Goal: Book appointment/travel/reservation

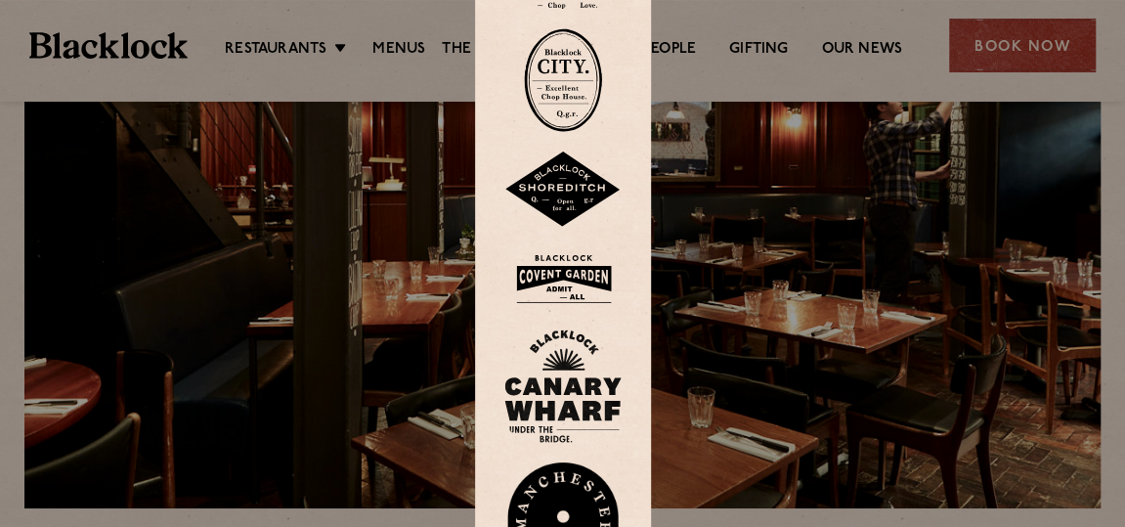
scroll to position [196, 0]
click at [571, 280] on img at bounding box center [562, 279] width 117 height 64
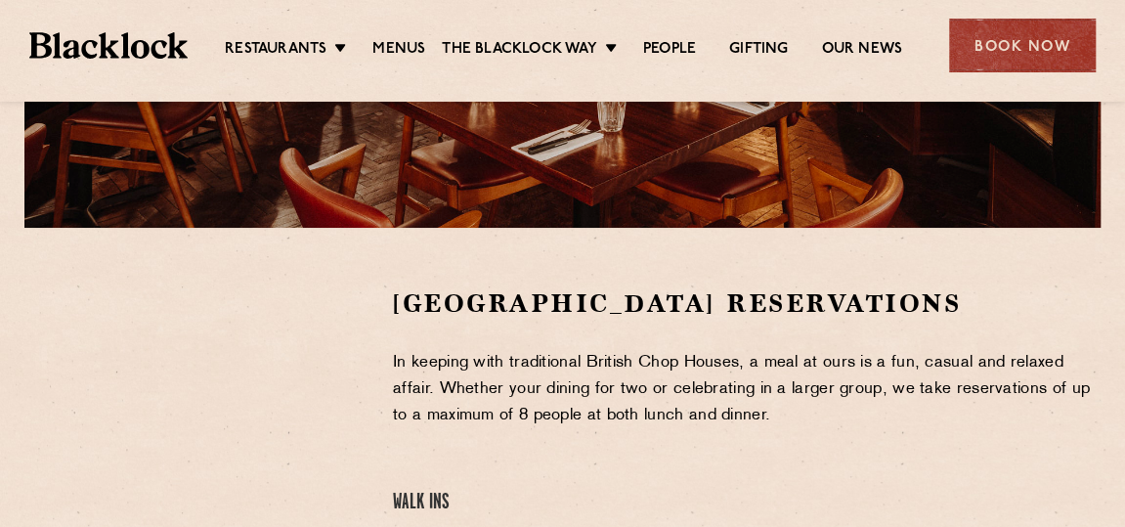
scroll to position [475, 0]
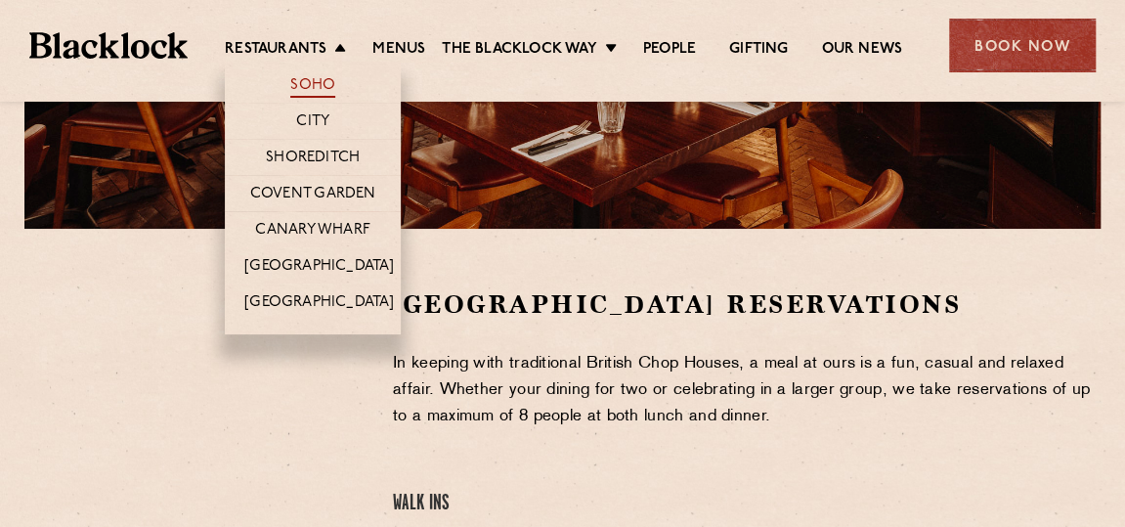
click at [311, 86] on link "Soho" at bounding box center [312, 86] width 45 height 21
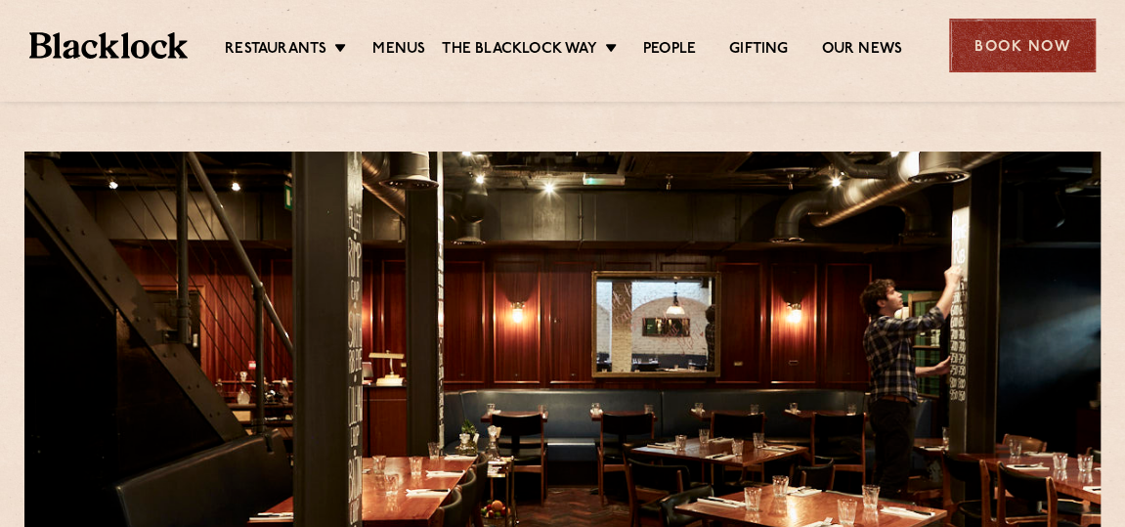
click at [1016, 56] on div "Book Now" at bounding box center [1022, 46] width 147 height 54
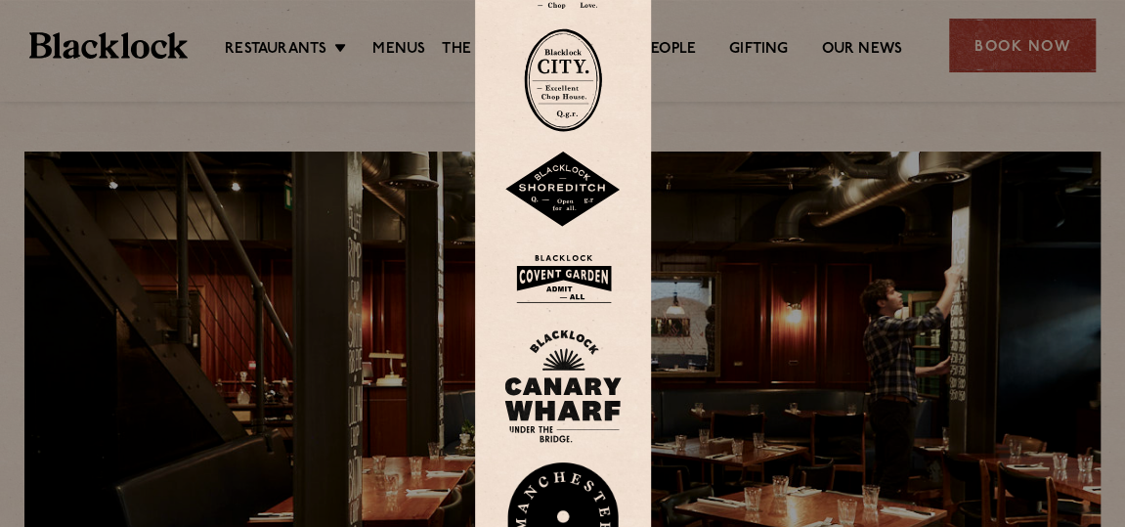
click at [783, 206] on div at bounding box center [562, 263] width 1125 height 527
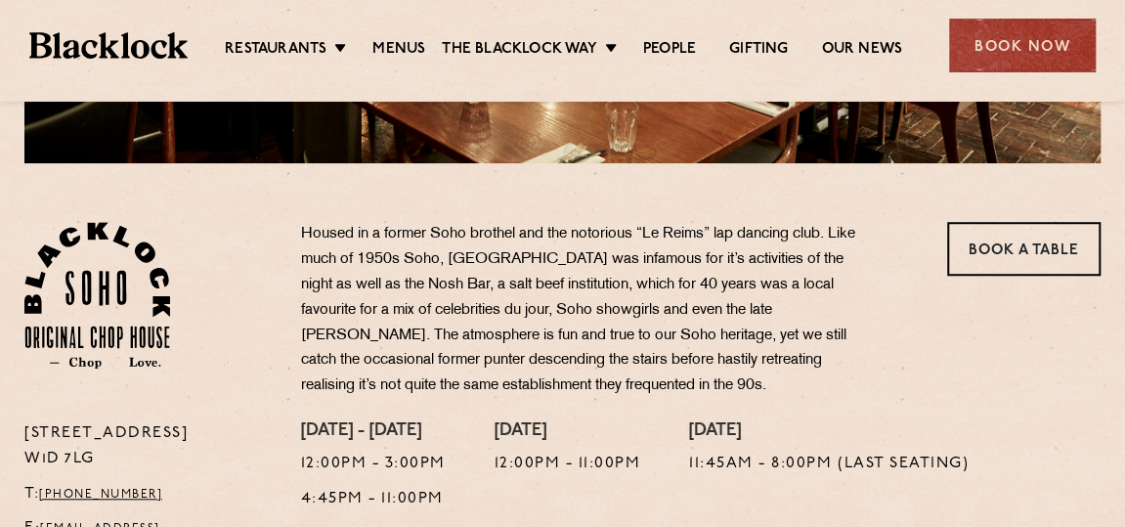
scroll to position [529, 0]
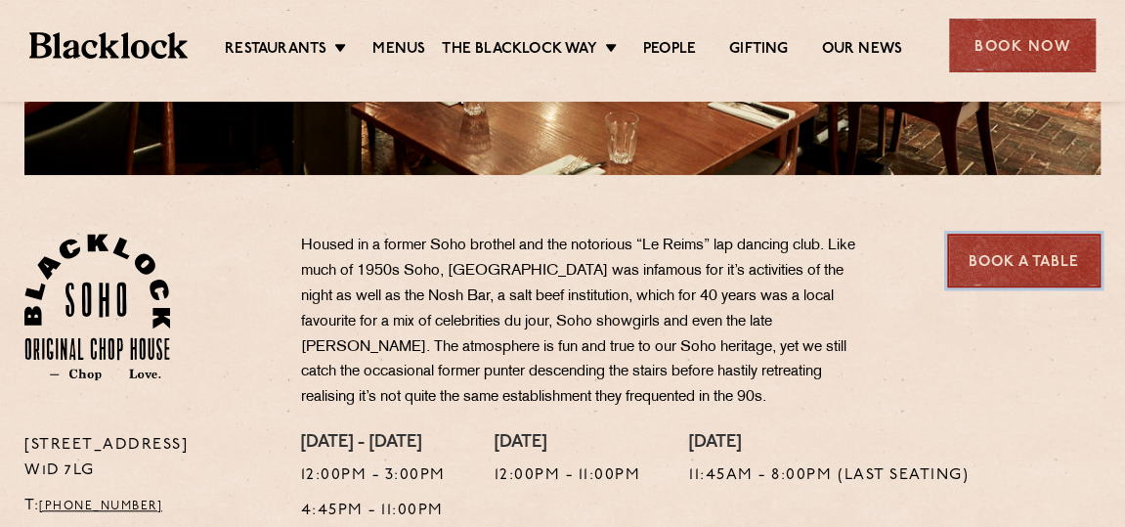
click at [1010, 266] on link "Book a Table" at bounding box center [1023, 261] width 153 height 54
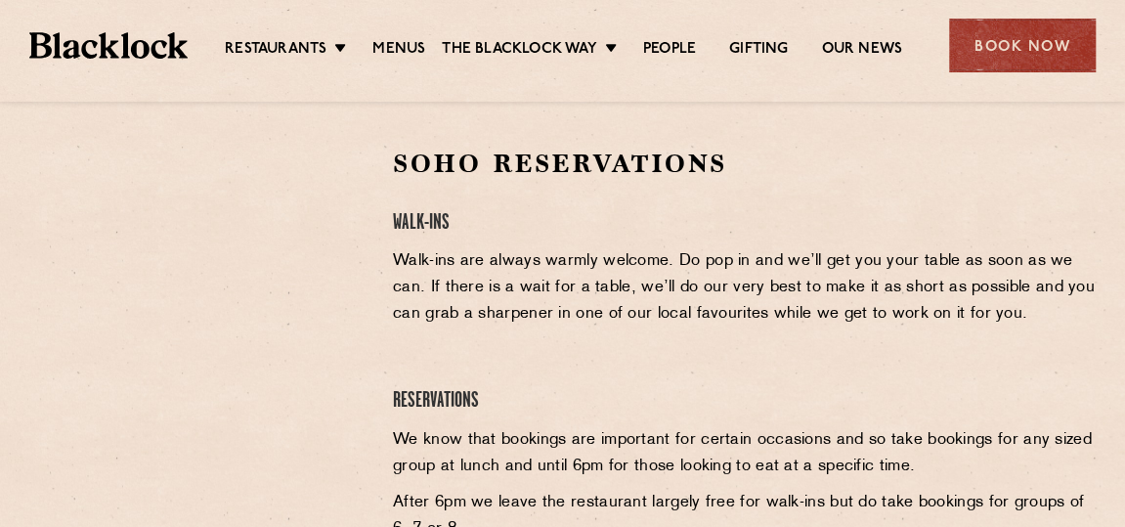
scroll to position [620, 0]
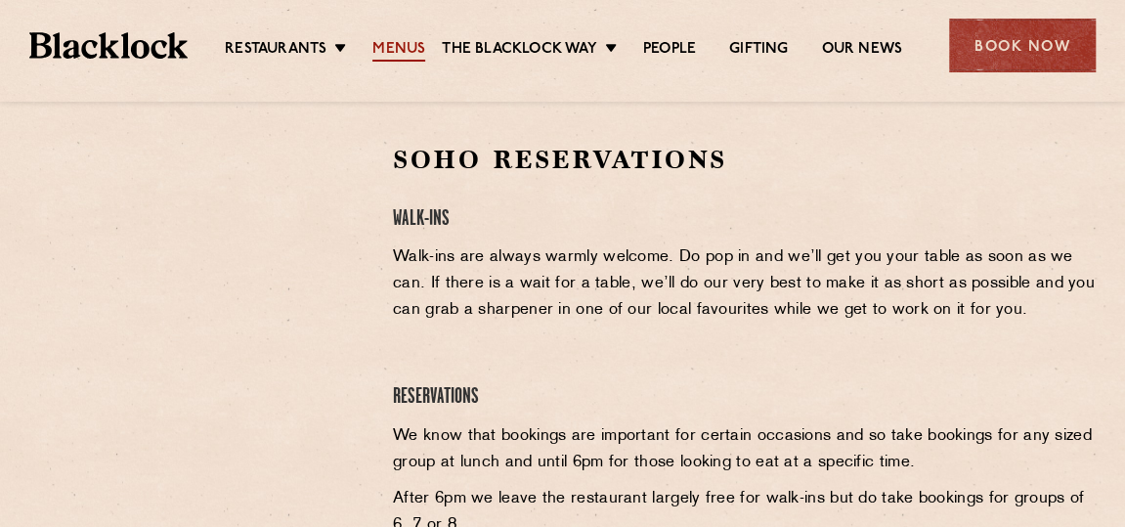
click at [401, 42] on link "Menus" at bounding box center [398, 50] width 53 height 21
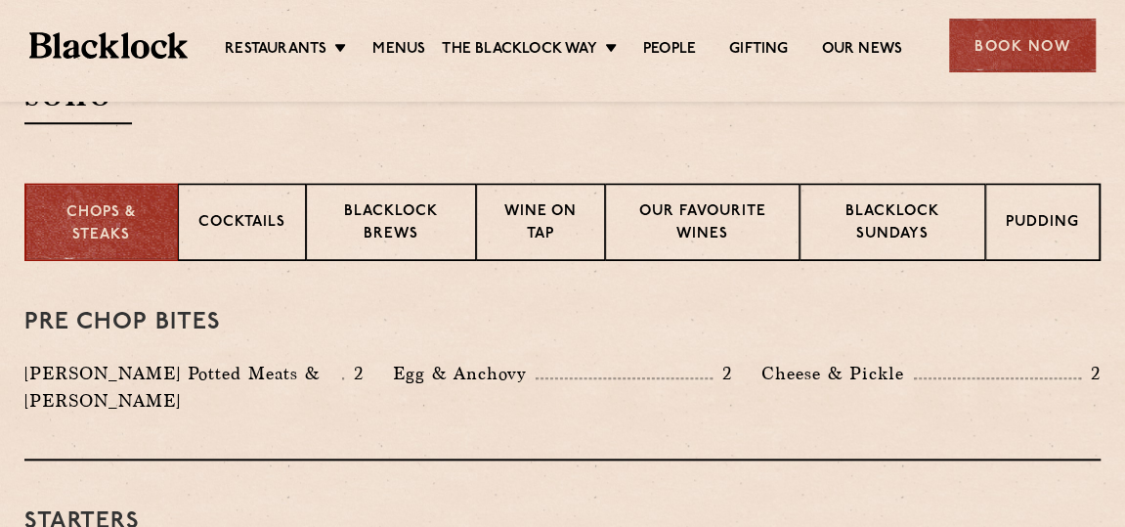
scroll to position [723, 0]
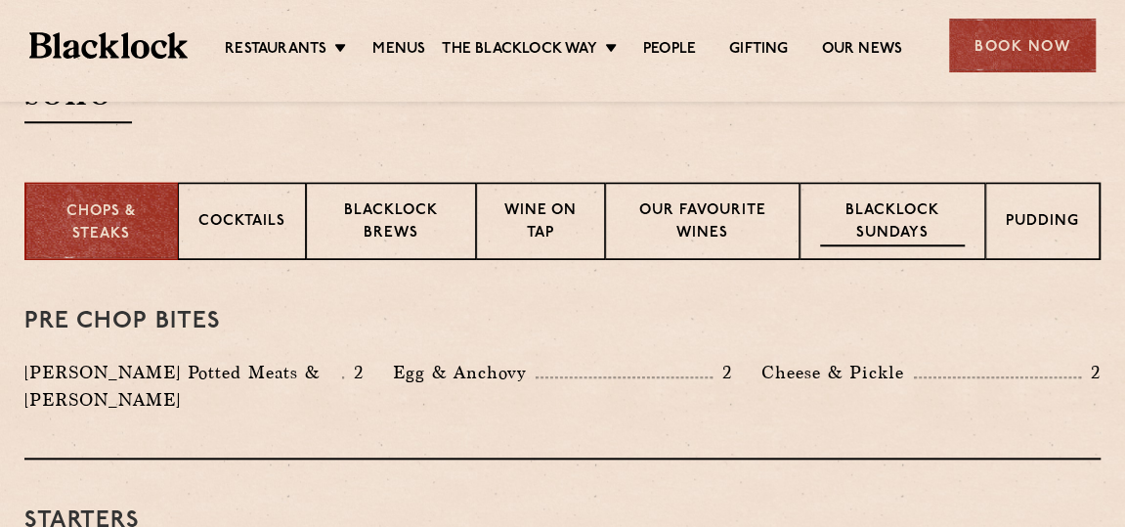
click at [919, 189] on div "Blacklock Sundays" at bounding box center [892, 221] width 186 height 78
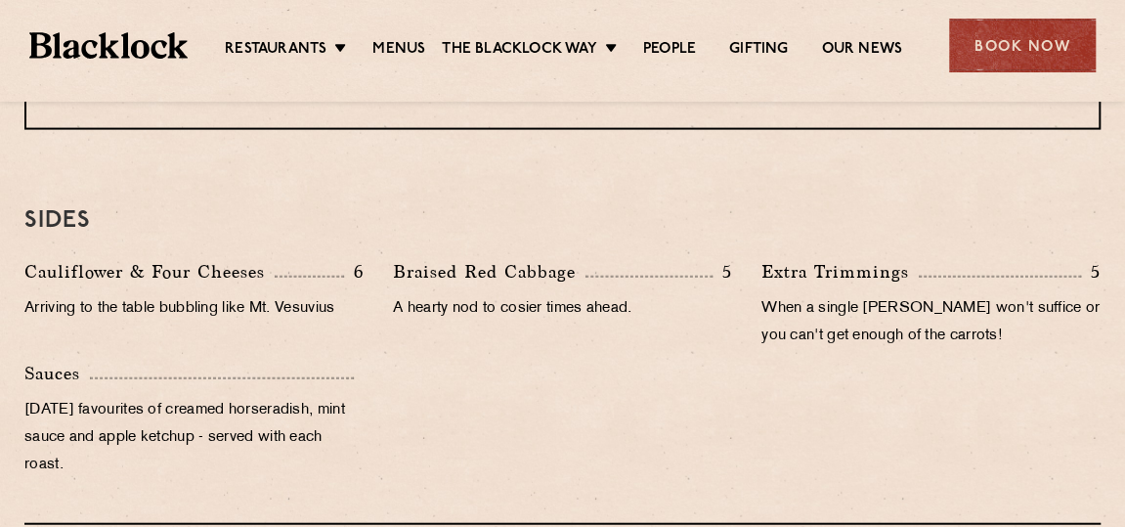
scroll to position [1890, 0]
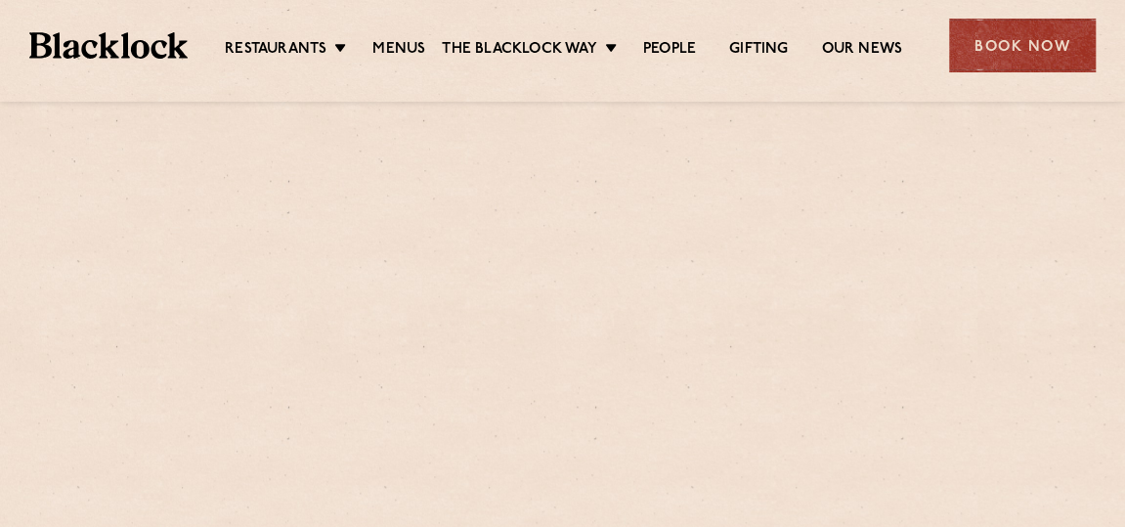
scroll to position [620, 0]
